Goal: Task Accomplishment & Management: Complete application form

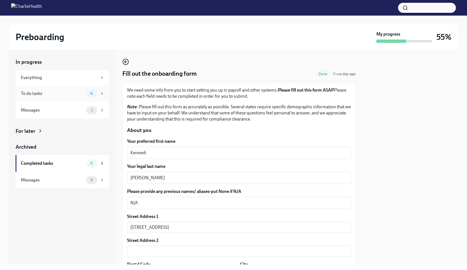
click at [93, 90] on div "4" at bounding box center [91, 93] width 11 height 8
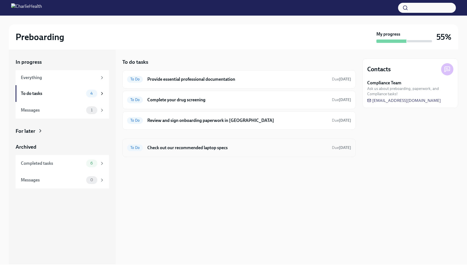
click at [204, 148] on h6 "Check out our recommended laptop specs" at bounding box center [237, 147] width 180 height 6
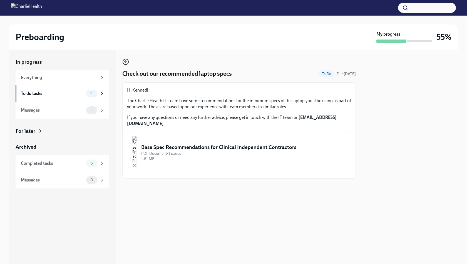
click at [126, 63] on icon "button" at bounding box center [125, 61] width 7 height 7
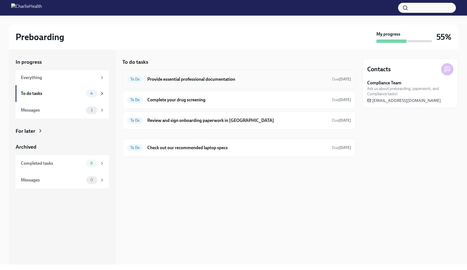
click at [212, 80] on h6 "Provide essential professional documentation" at bounding box center [237, 79] width 180 height 6
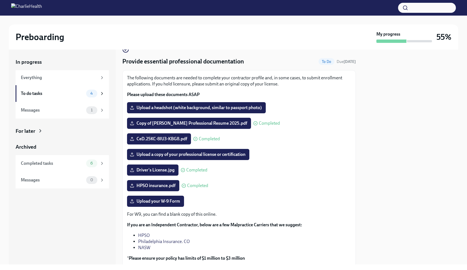
scroll to position [10, 0]
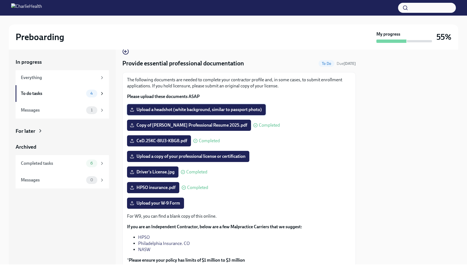
click at [156, 110] on span "Upload a headshot (white background, similar to passport photo)" at bounding box center [196, 110] width 131 height 6
click at [0, 0] on input "Upload a headshot (white background, similar to passport photo)" at bounding box center [0, 0] width 0 height 0
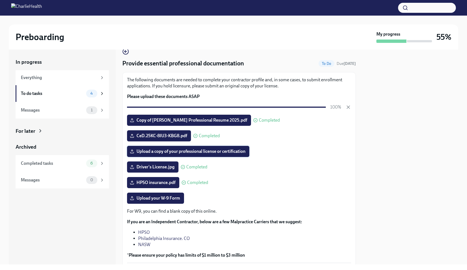
click at [234, 151] on span "Upload a copy of your professional license or certification" at bounding box center [188, 151] width 114 height 6
click at [0, 0] on input "Upload a copy of your professional license or certification" at bounding box center [0, 0] width 0 height 0
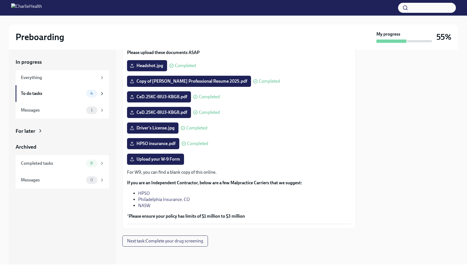
scroll to position [54, 0]
click at [158, 162] on label "Upload your W-9 Form" at bounding box center [155, 158] width 57 height 11
click at [0, 0] on input "Upload your W-9 Form" at bounding box center [0, 0] width 0 height 0
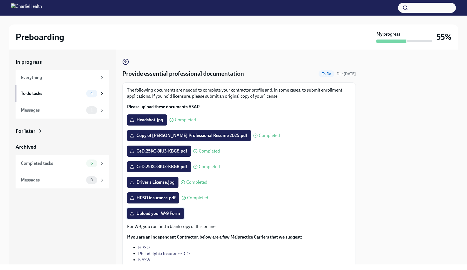
click at [146, 212] on span "Upload your W-9 Form" at bounding box center [155, 213] width 49 height 6
click at [0, 0] on input "Upload your W-9 Form" at bounding box center [0, 0] width 0 height 0
click at [160, 212] on span "Upload your W-9 Form" at bounding box center [155, 213] width 49 height 6
click at [0, 0] on input "Upload your W-9 Form" at bounding box center [0, 0] width 0 height 0
click at [150, 218] on label "Upload your W-9 Form" at bounding box center [155, 213] width 57 height 11
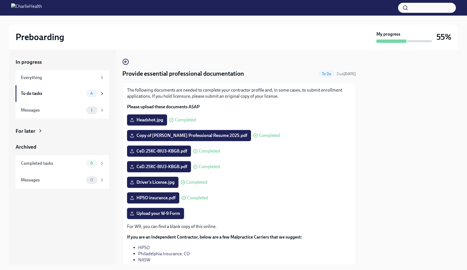
click at [0, 0] on input "Upload your W-9 Form" at bounding box center [0, 0] width 0 height 0
click at [158, 211] on span "Upload your W-9 Form" at bounding box center [155, 213] width 49 height 6
click at [0, 0] on input "Upload your W-9 Form" at bounding box center [0, 0] width 0 height 0
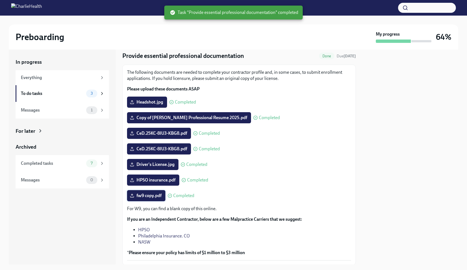
scroll to position [21, 0]
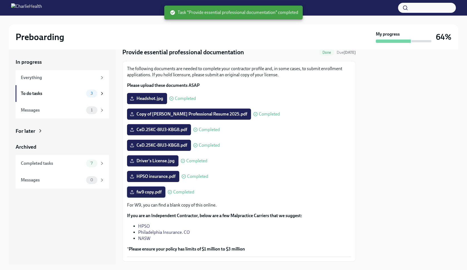
click at [150, 191] on span "fw9 copy.pdf" at bounding box center [146, 192] width 31 height 6
click at [0, 0] on input "fw9 copy.pdf" at bounding box center [0, 0] width 0 height 0
click at [92, 93] on span "3" at bounding box center [91, 93] width 9 height 4
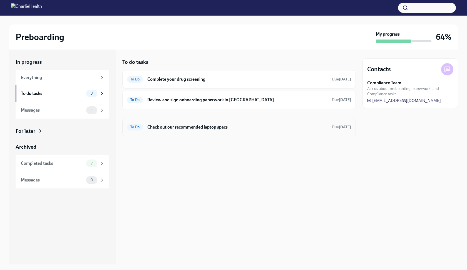
click at [222, 125] on h6 "Check out our recommended laptop specs" at bounding box center [237, 127] width 180 height 6
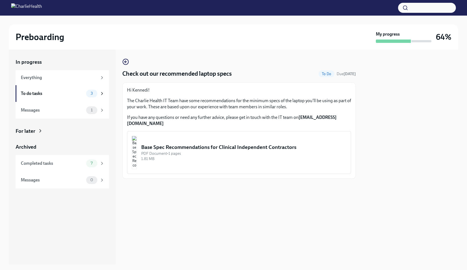
click at [137, 140] on img "button" at bounding box center [134, 152] width 5 height 33
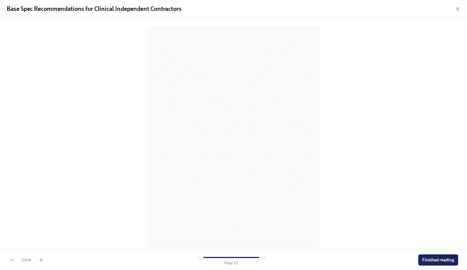
click at [429, 260] on span "Finished reading" at bounding box center [438, 260] width 32 height 6
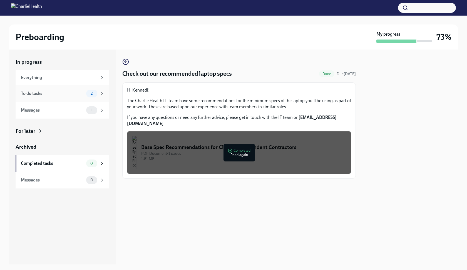
click at [93, 93] on span "2" at bounding box center [91, 93] width 9 height 4
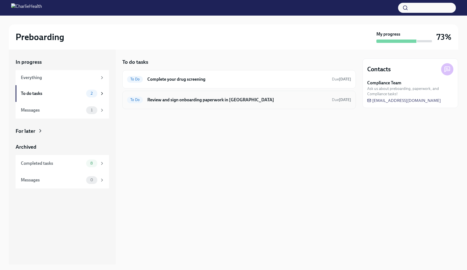
click at [212, 103] on div "To Do Review and sign onboarding paperwork in UKG Due in 6 days" at bounding box center [239, 99] width 224 height 9
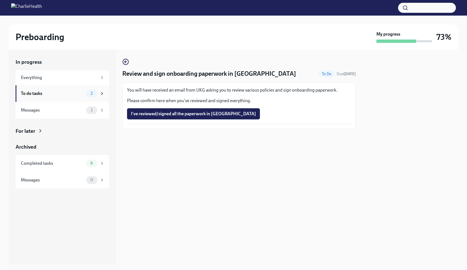
click at [85, 92] on div "To do tasks 2" at bounding box center [63, 93] width 84 height 8
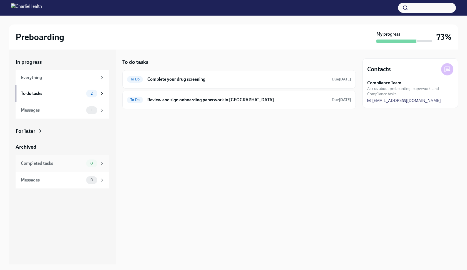
click at [46, 163] on div "Completed tasks" at bounding box center [52, 163] width 63 height 6
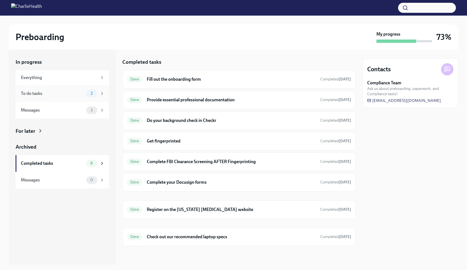
click at [59, 95] on div "To do tasks" at bounding box center [52, 93] width 63 height 6
